Goal: Navigation & Orientation: Understand site structure

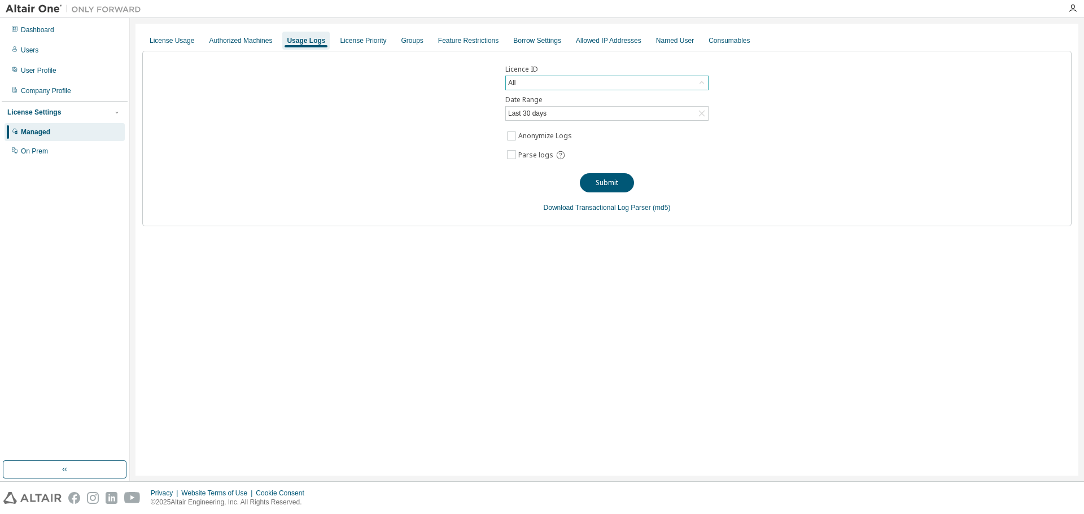
click at [533, 79] on div "All" at bounding box center [607, 83] width 202 height 14
click at [362, 39] on div "License Priority" at bounding box center [363, 40] width 46 height 9
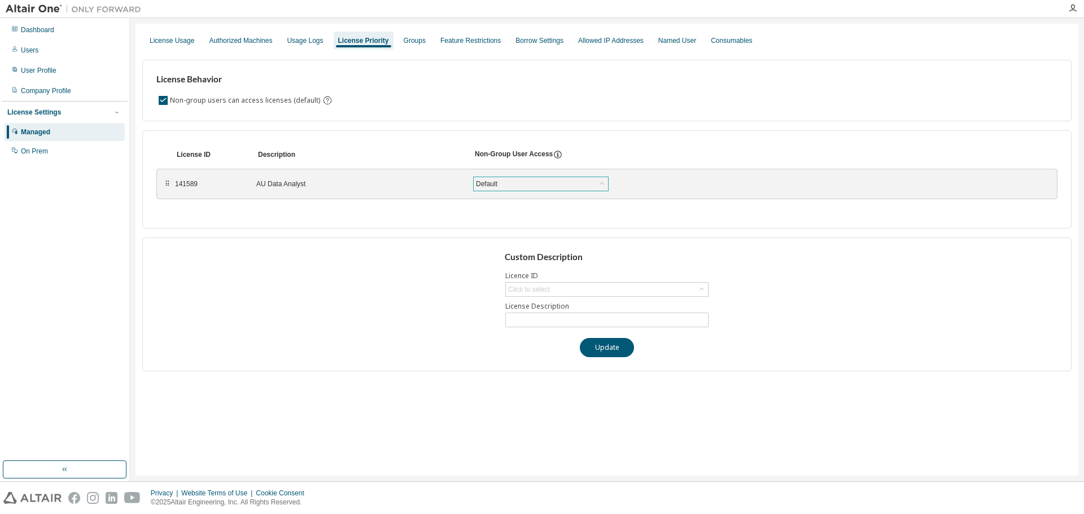
click at [520, 186] on div "Default" at bounding box center [541, 184] width 134 height 14
click at [452, 37] on div "Feature Restrictions" at bounding box center [470, 40] width 60 height 9
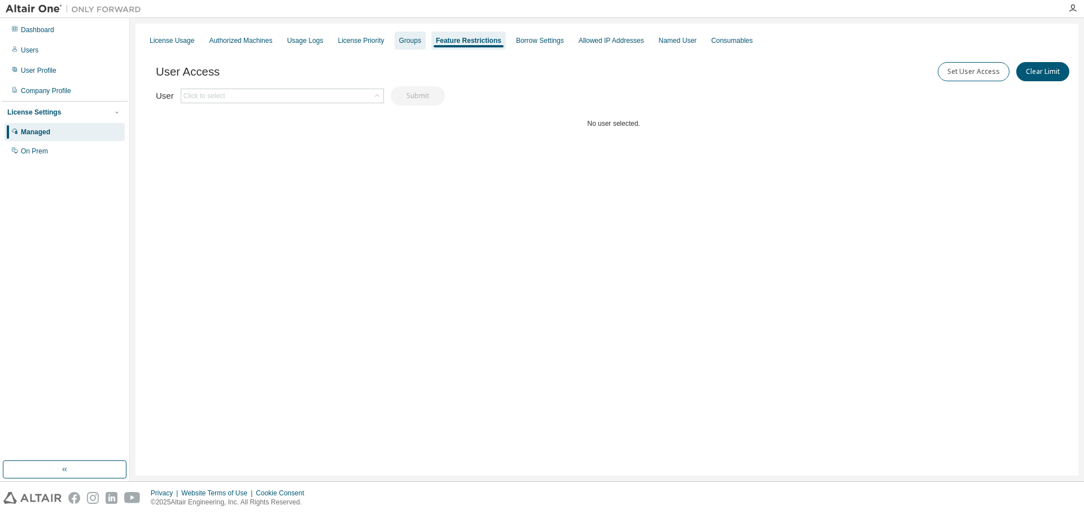
click at [410, 42] on div "Groups" at bounding box center [410, 40] width 22 height 9
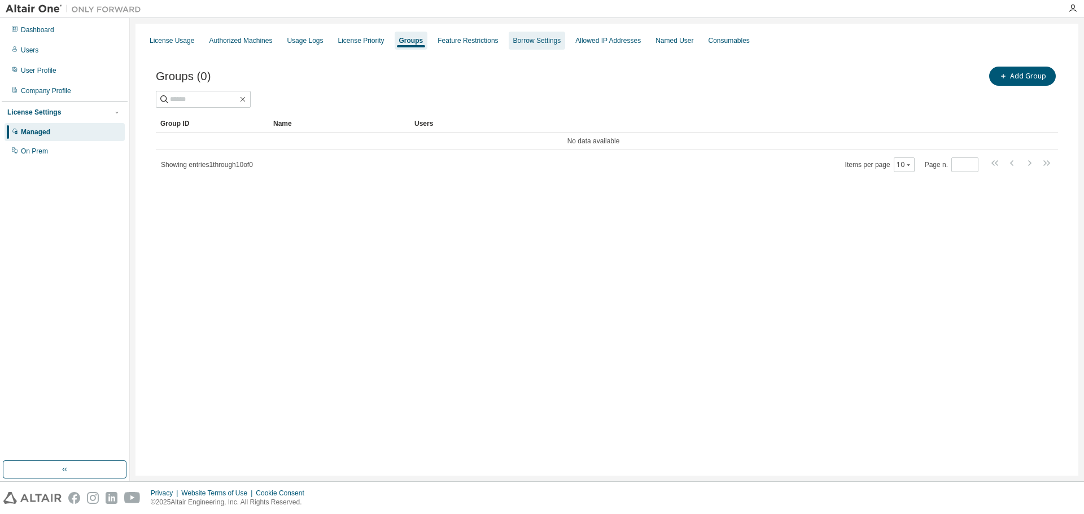
click at [513, 38] on div "Borrow Settings" at bounding box center [537, 40] width 48 height 9
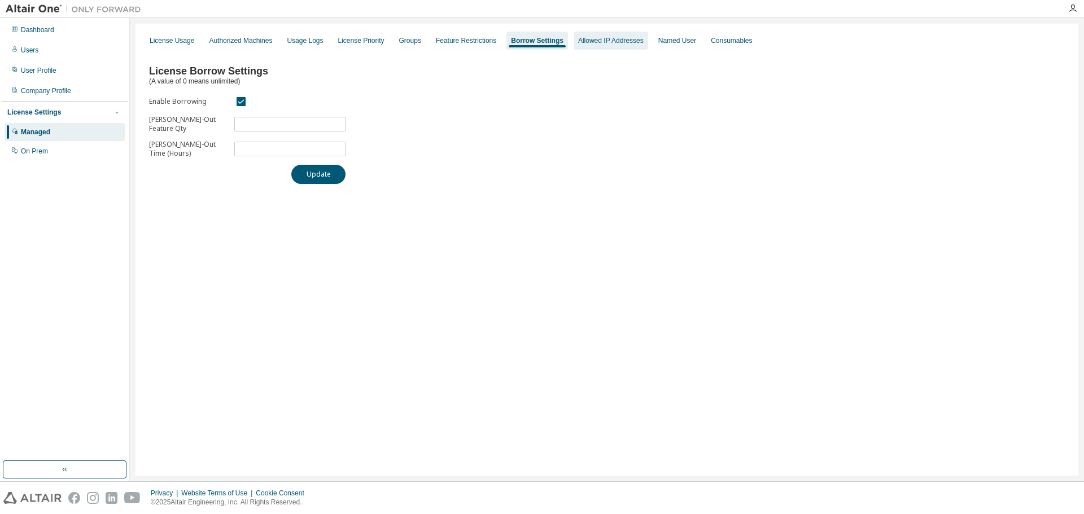
click at [592, 38] on div "Allowed IP Addresses" at bounding box center [610, 40] width 65 height 9
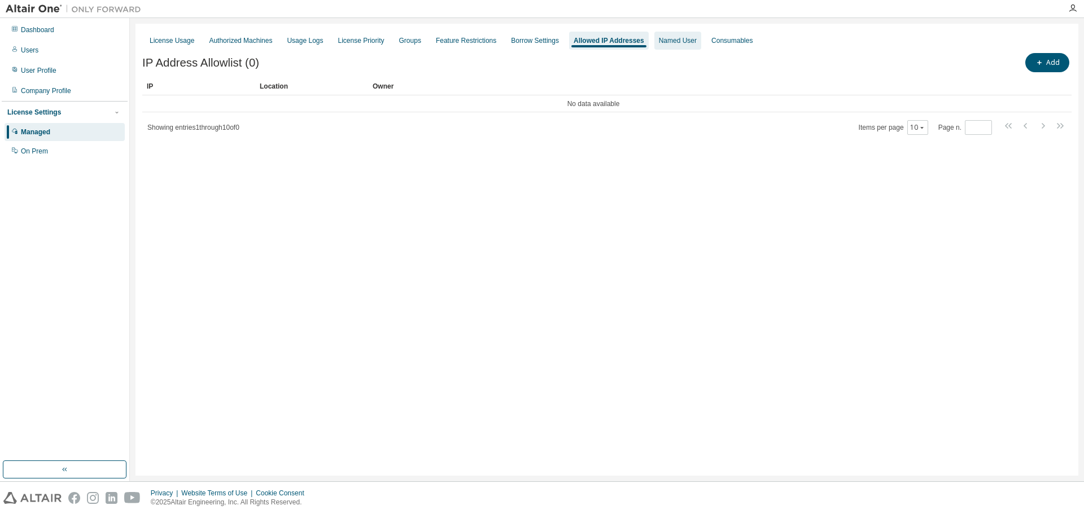
click at [681, 37] on div "Named User" at bounding box center [678, 40] width 38 height 9
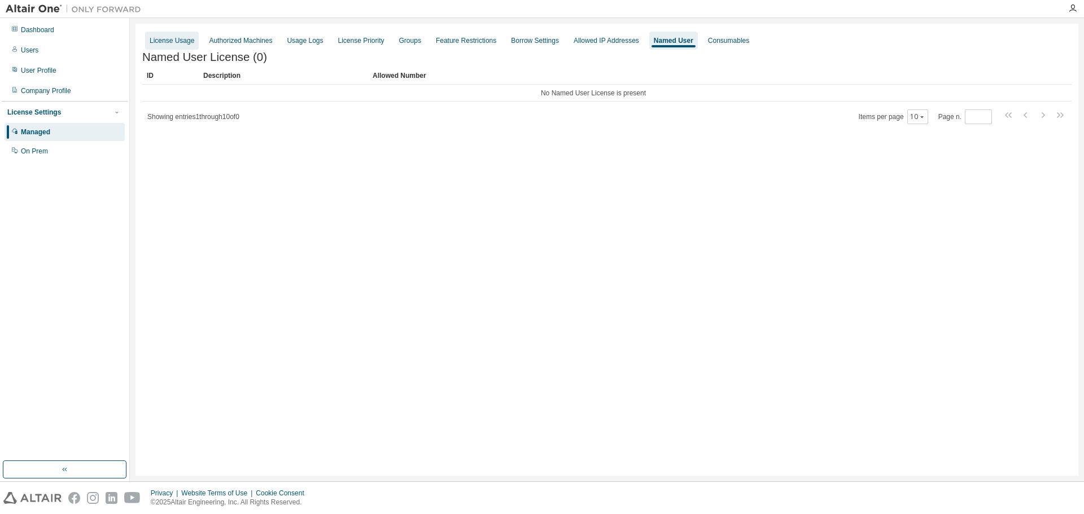
click at [177, 38] on div "License Usage" at bounding box center [172, 40] width 45 height 9
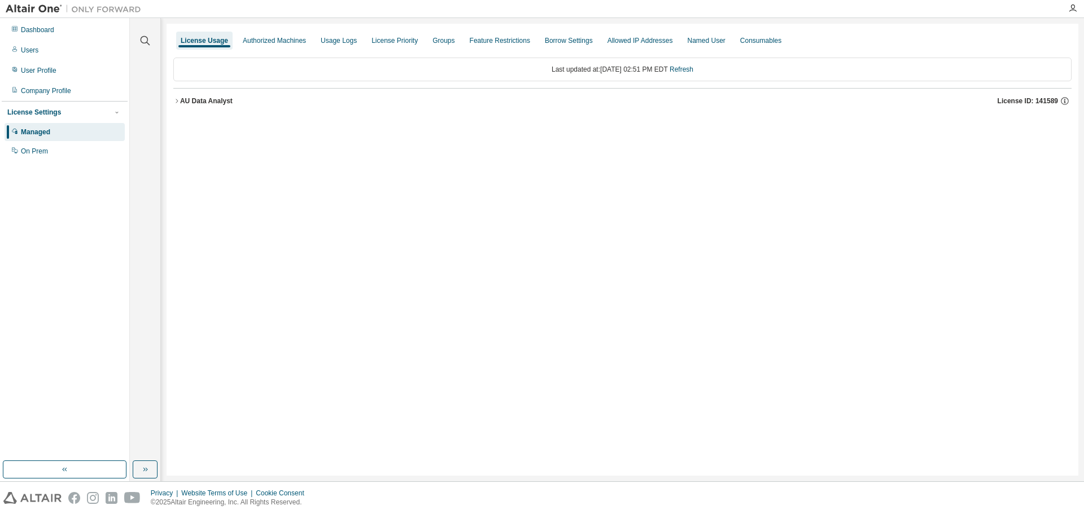
click at [175, 101] on icon "button" at bounding box center [176, 101] width 7 height 7
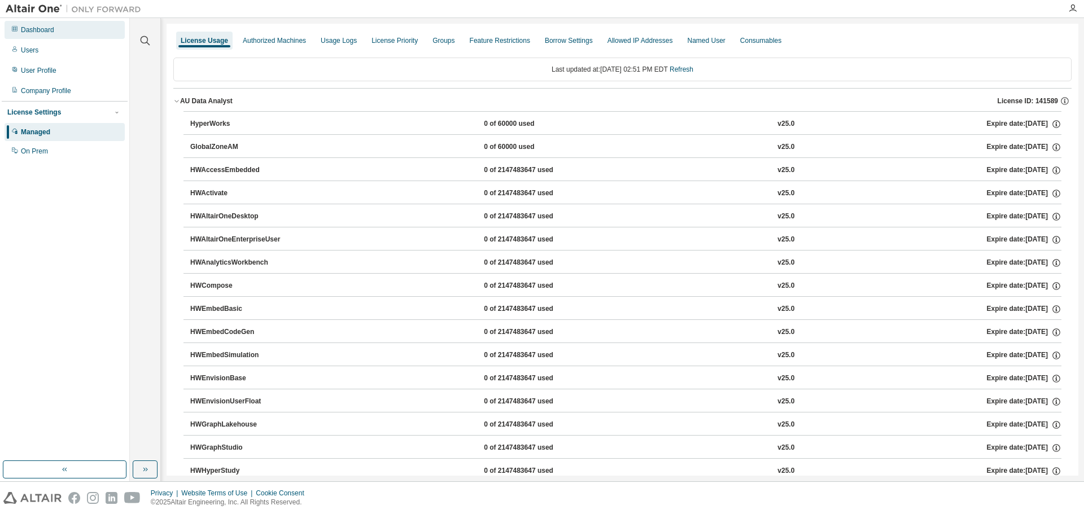
click at [34, 29] on div "Dashboard" at bounding box center [37, 29] width 33 height 9
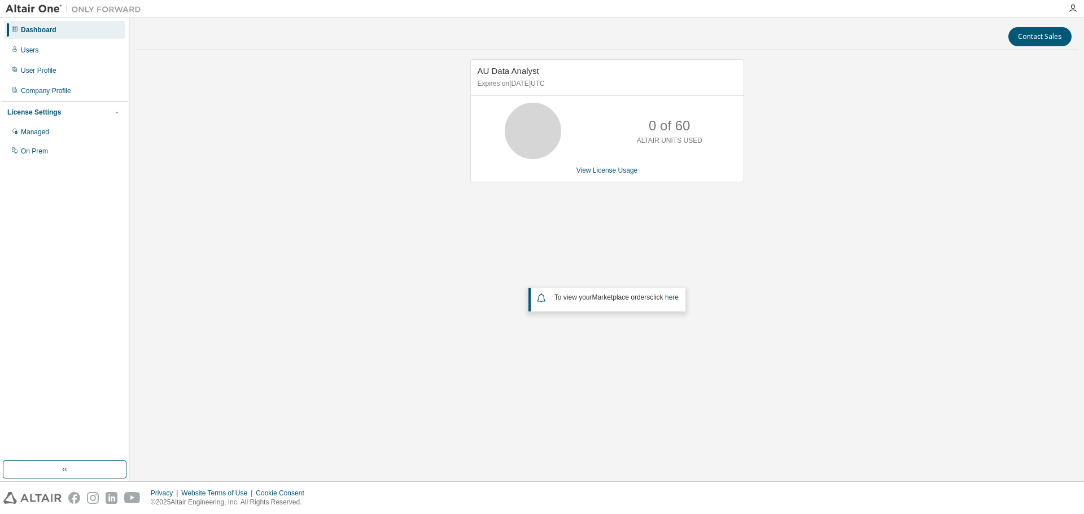
click at [1071, 3] on div at bounding box center [1072, 8] width 23 height 17
click at [1071, 6] on icon "button" at bounding box center [1072, 8] width 9 height 9
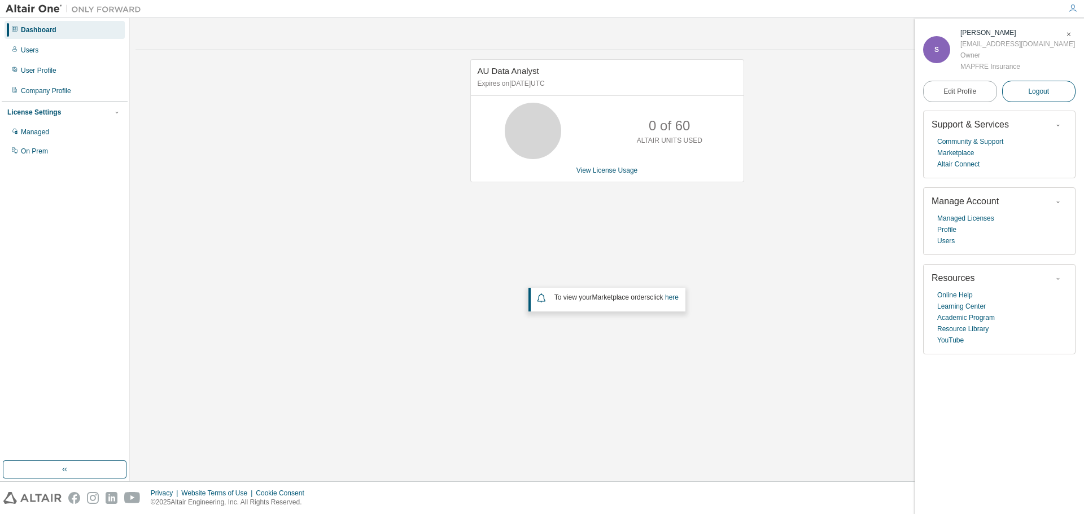
click at [1034, 89] on span "Logout" at bounding box center [1038, 91] width 21 height 11
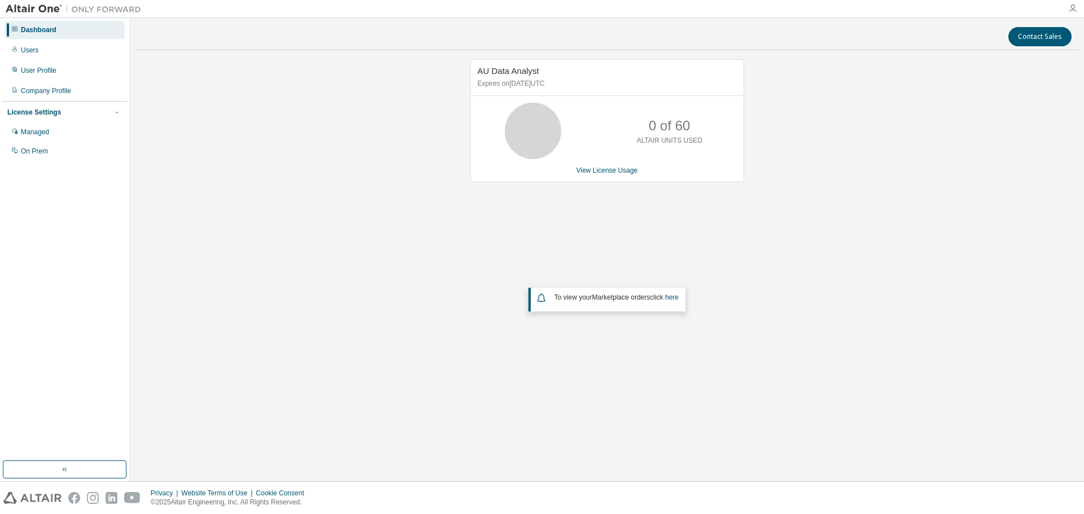
click at [1071, 5] on icon "button" at bounding box center [1072, 8] width 9 height 9
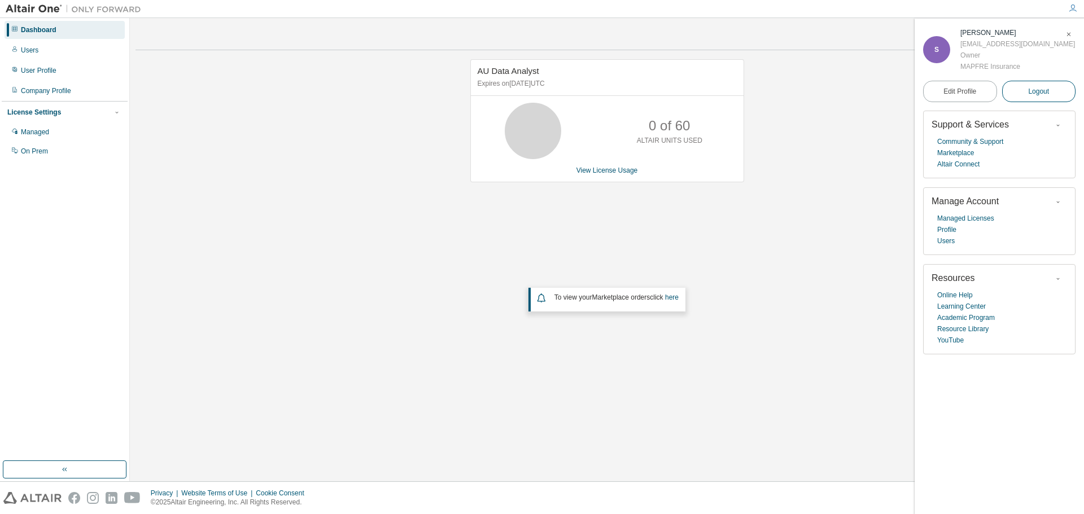
click at [1025, 90] on button "Logout" at bounding box center [1039, 91] width 74 height 21
